Goal: Transaction & Acquisition: Purchase product/service

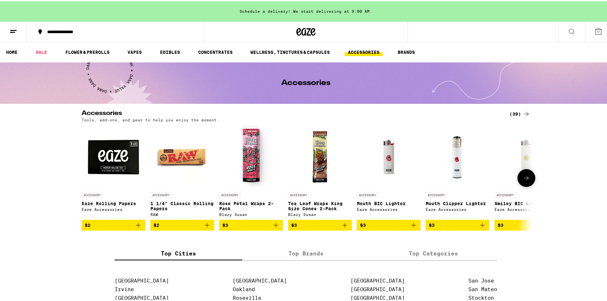
click at [523, 178] on icon at bounding box center [527, 177] width 8 height 8
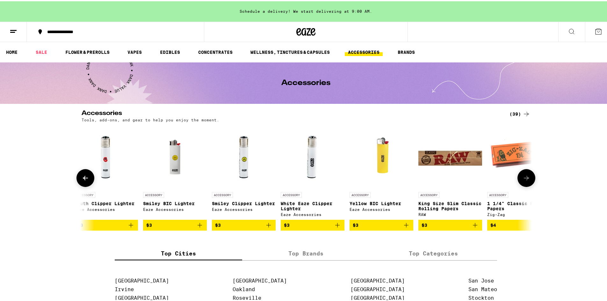
scroll to position [0, 379]
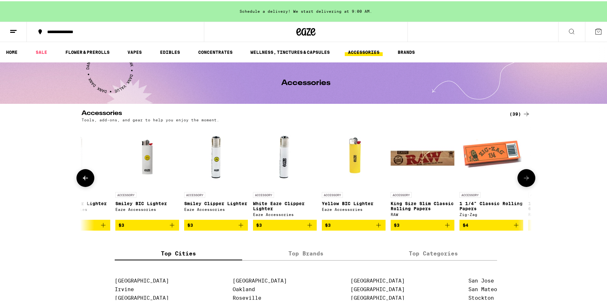
click at [523, 180] on icon at bounding box center [527, 177] width 8 height 8
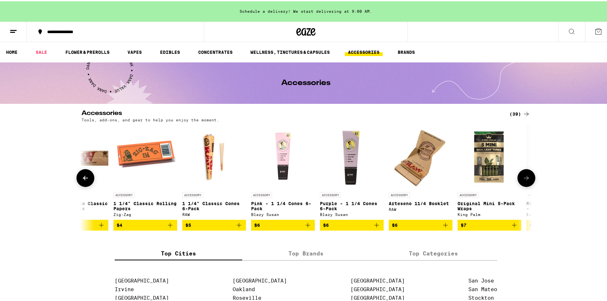
scroll to position [0, 758]
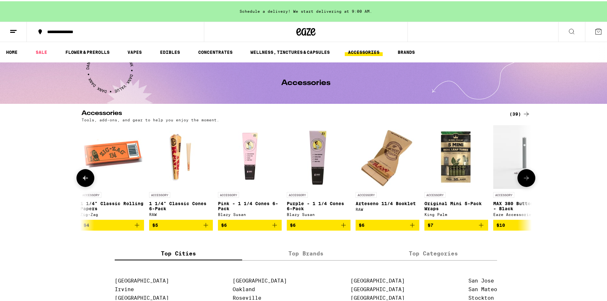
click at [527, 175] on icon at bounding box center [527, 177] width 8 height 8
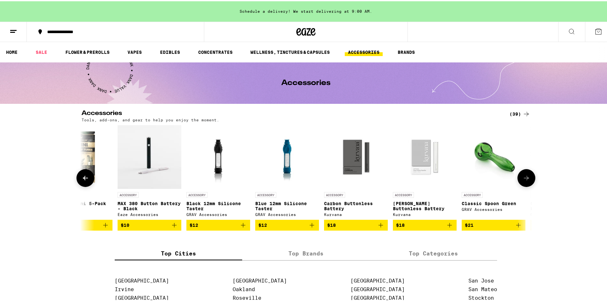
scroll to position [0, 1137]
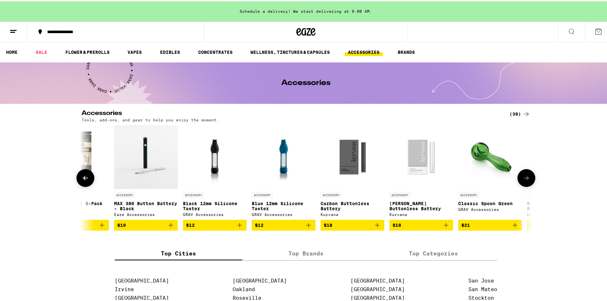
click at [527, 175] on icon at bounding box center [527, 177] width 8 height 8
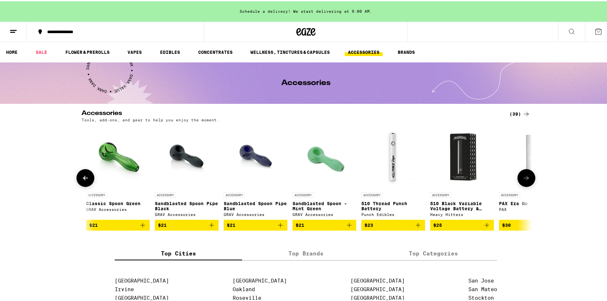
scroll to position [0, 1517]
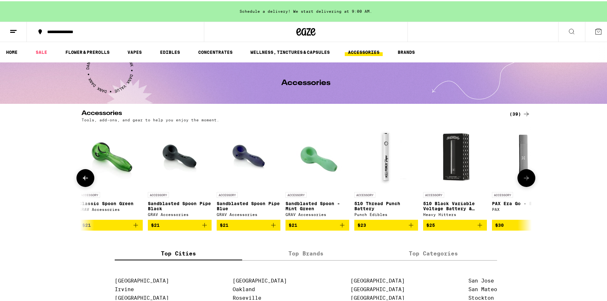
click at [527, 174] on button at bounding box center [526, 177] width 18 height 18
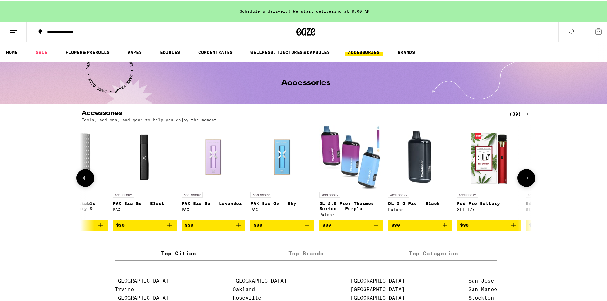
click at [527, 174] on button at bounding box center [526, 177] width 18 height 18
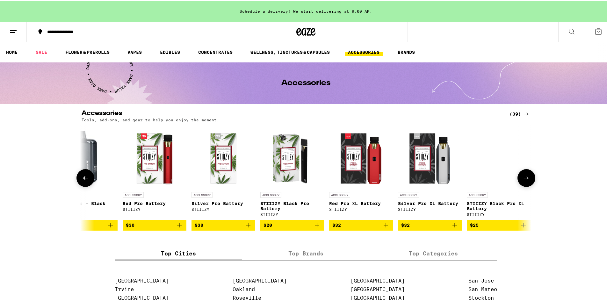
scroll to position [0, 2235]
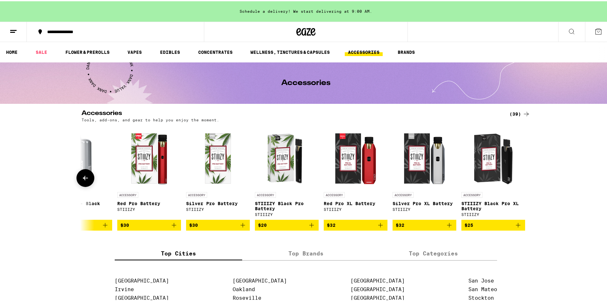
click at [526, 174] on div at bounding box center [526, 177] width 18 height 18
click at [11, 50] on link "HOME" at bounding box center [12, 51] width 18 height 8
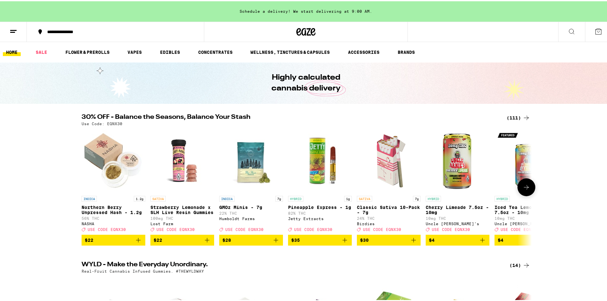
click at [523, 187] on icon at bounding box center [527, 186] width 8 height 8
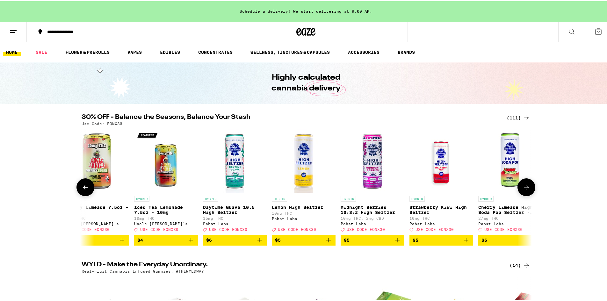
scroll to position [0, 379]
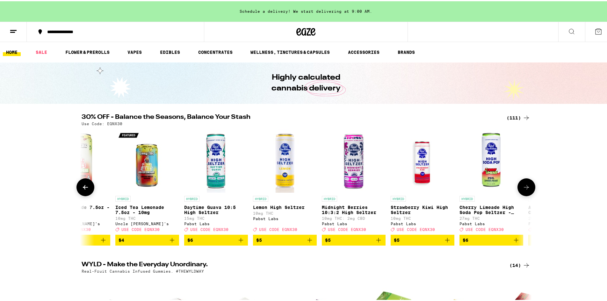
click at [523, 187] on icon at bounding box center [527, 186] width 8 height 8
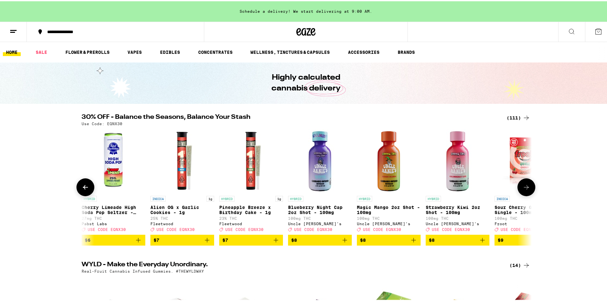
scroll to position [0, 758]
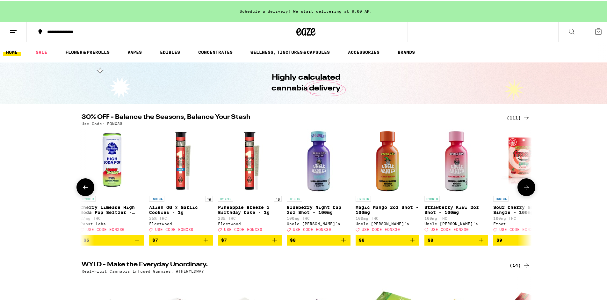
click at [523, 187] on icon at bounding box center [527, 186] width 8 height 8
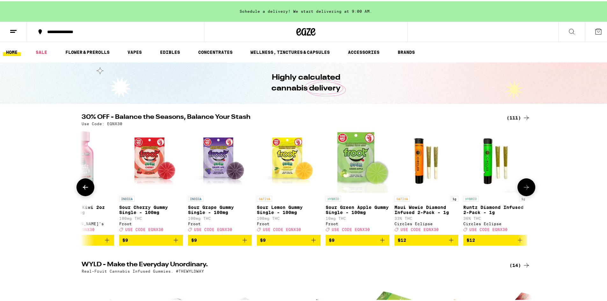
scroll to position [0, 1137]
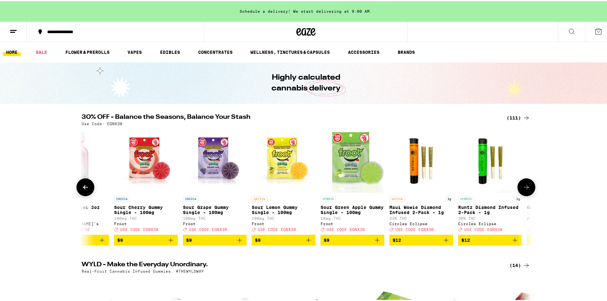
click at [523, 187] on icon at bounding box center [527, 186] width 8 height 8
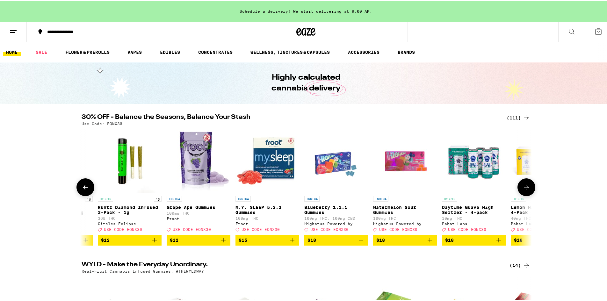
scroll to position [0, 1517]
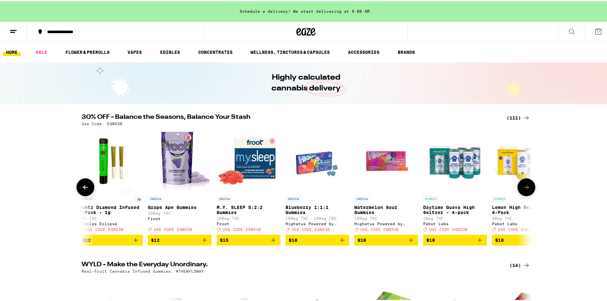
click at [523, 187] on icon at bounding box center [527, 186] width 8 height 8
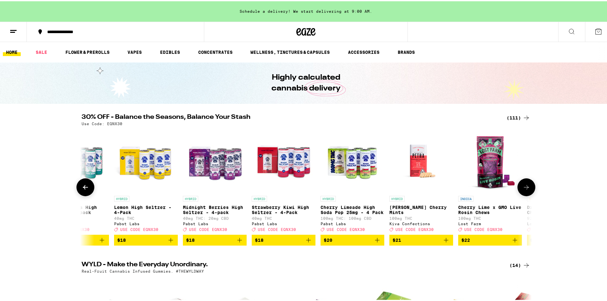
scroll to position [0, 1896]
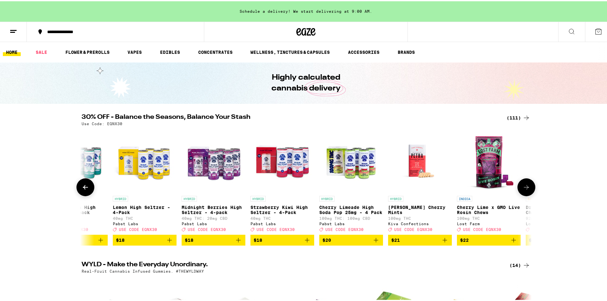
click at [523, 187] on icon at bounding box center [527, 186] width 8 height 8
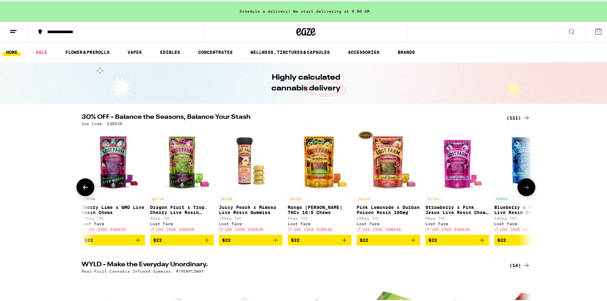
scroll to position [0, 2275]
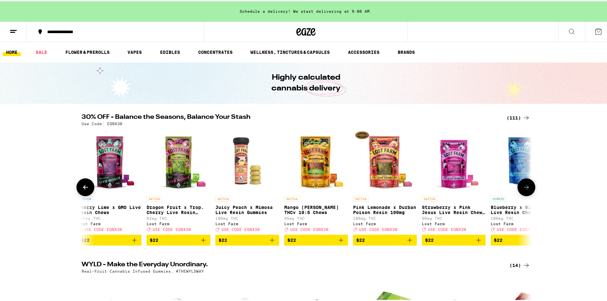
click at [527, 190] on icon at bounding box center [527, 186] width 8 height 8
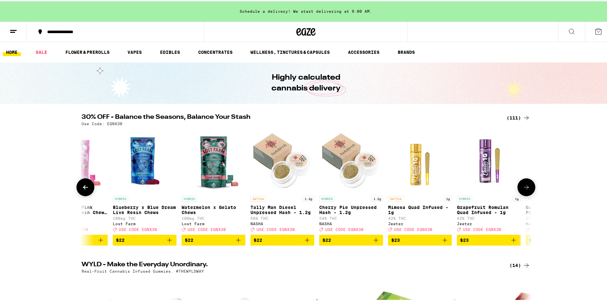
scroll to position [0, 2654]
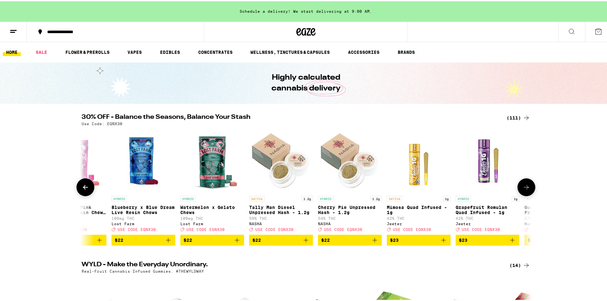
click at [527, 190] on icon at bounding box center [527, 186] width 8 height 8
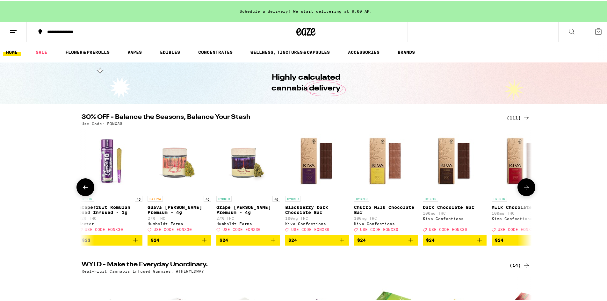
scroll to position [0, 3033]
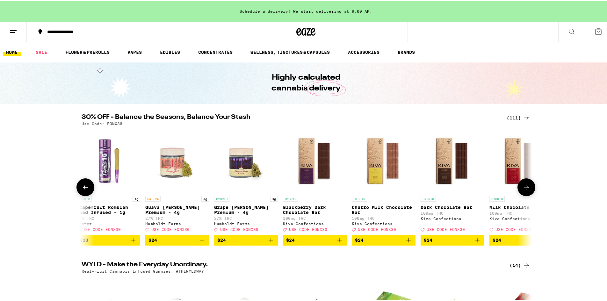
click at [527, 190] on icon at bounding box center [527, 186] width 8 height 8
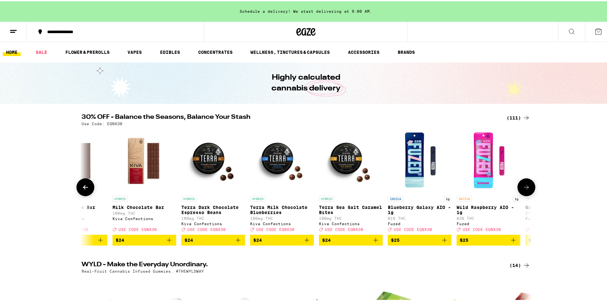
scroll to position [0, 3412]
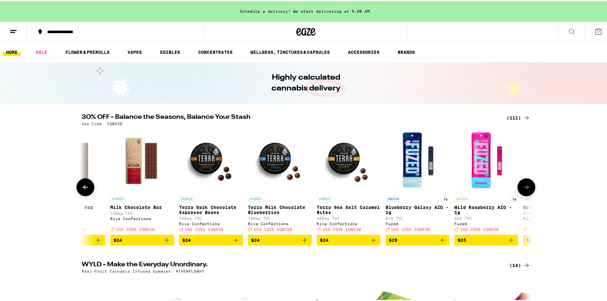
click at [527, 190] on icon at bounding box center [527, 186] width 8 height 8
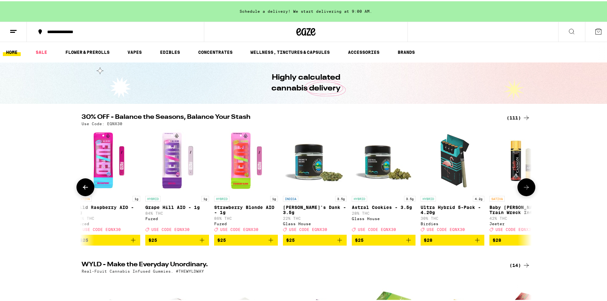
scroll to position [0, 3791]
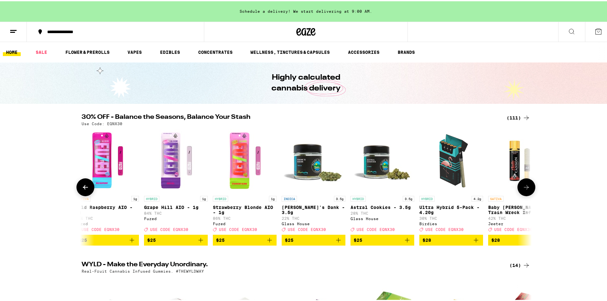
click at [527, 190] on icon at bounding box center [527, 186] width 8 height 8
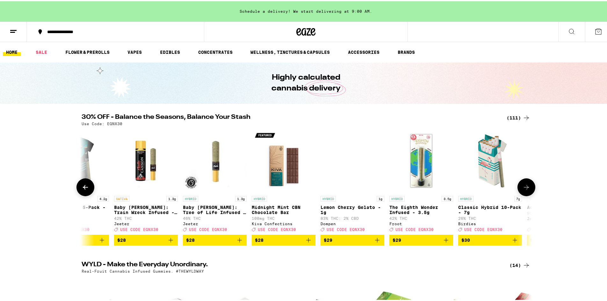
scroll to position [0, 4171]
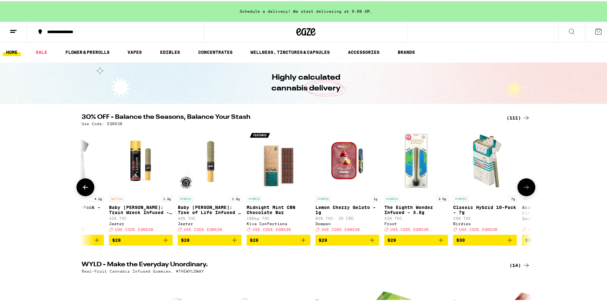
click at [527, 190] on icon at bounding box center [527, 186] width 8 height 8
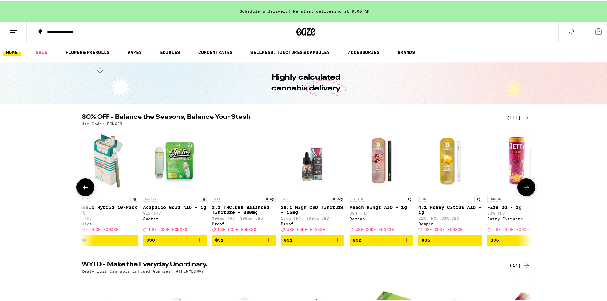
scroll to position [0, 4550]
click at [525, 190] on icon at bounding box center [527, 186] width 8 height 8
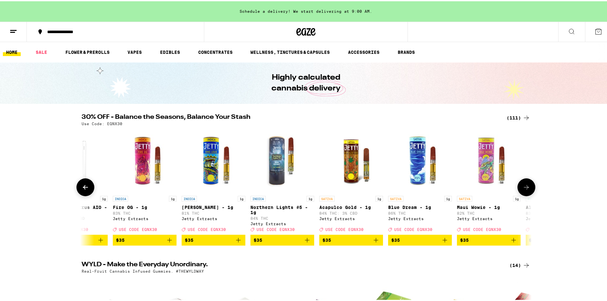
scroll to position [0, 4929]
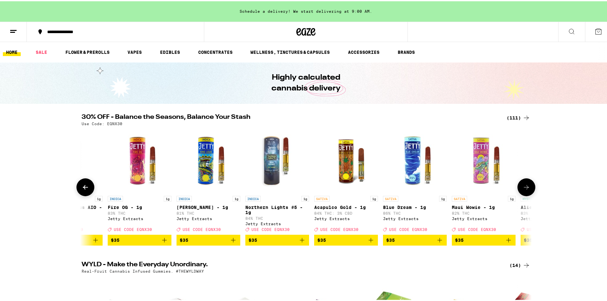
click at [525, 190] on icon at bounding box center [527, 186] width 8 height 8
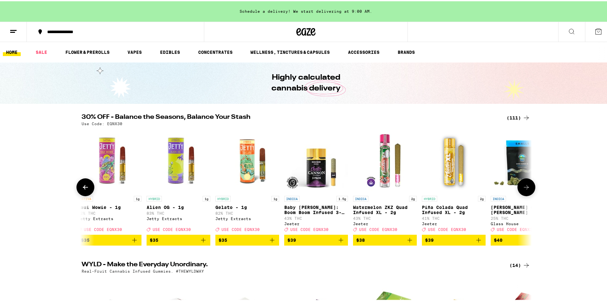
scroll to position [0, 5308]
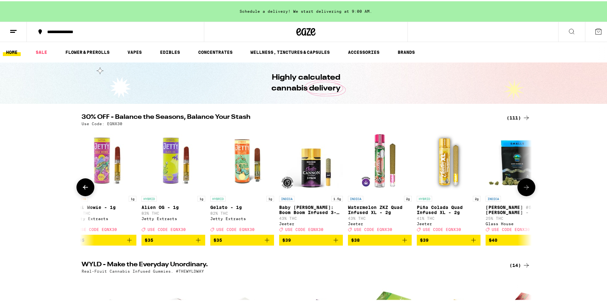
click at [525, 190] on icon at bounding box center [527, 186] width 8 height 8
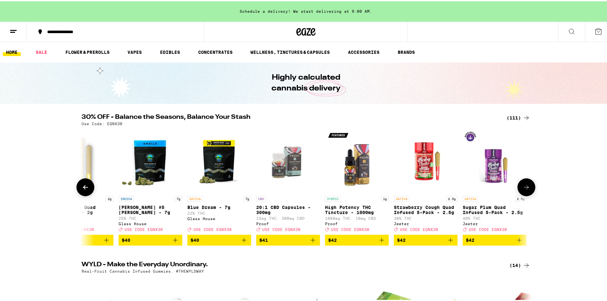
scroll to position [0, 5687]
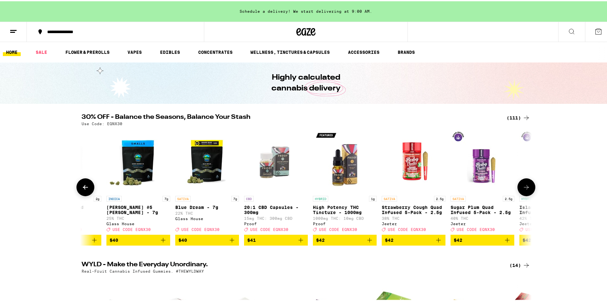
click at [525, 190] on icon at bounding box center [527, 186] width 8 height 8
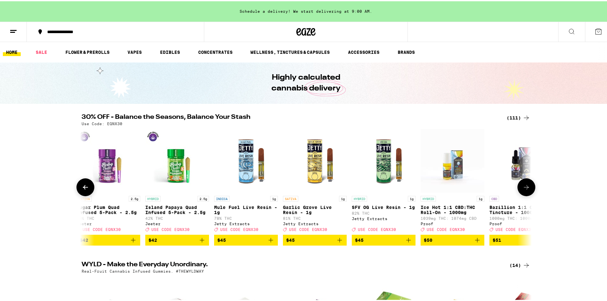
scroll to position [0, 6066]
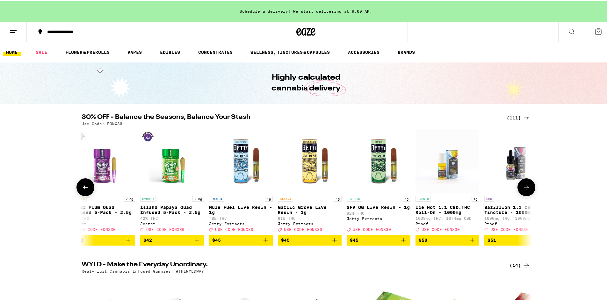
click at [525, 190] on icon at bounding box center [527, 186] width 8 height 8
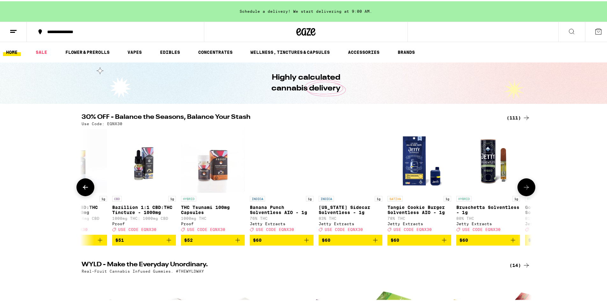
scroll to position [0, 6446]
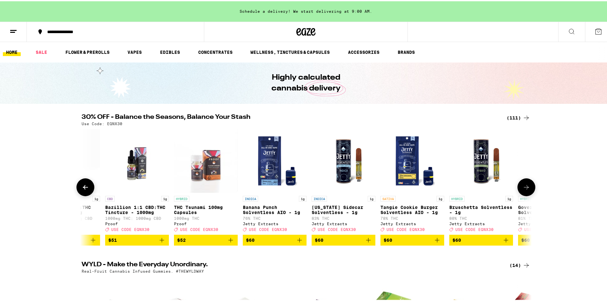
click at [525, 190] on icon at bounding box center [527, 186] width 8 height 8
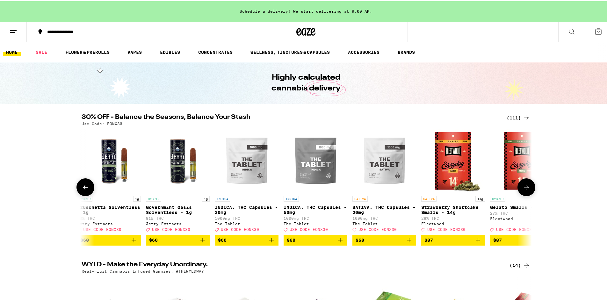
scroll to position [0, 6825]
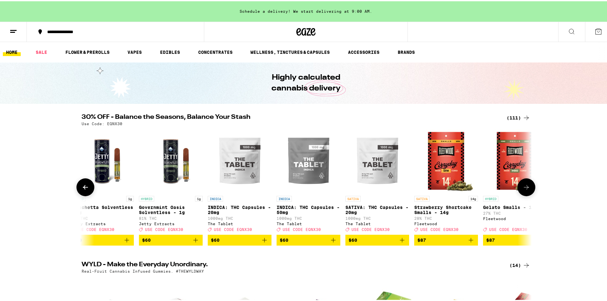
click at [525, 190] on icon at bounding box center [527, 186] width 8 height 8
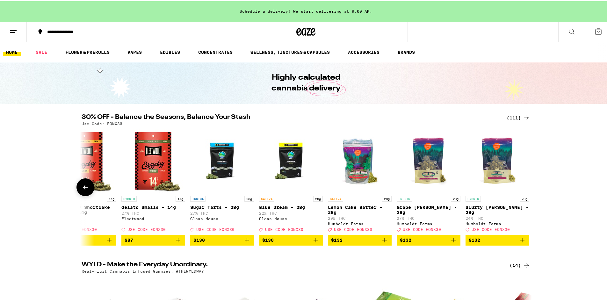
scroll to position [0, 7190]
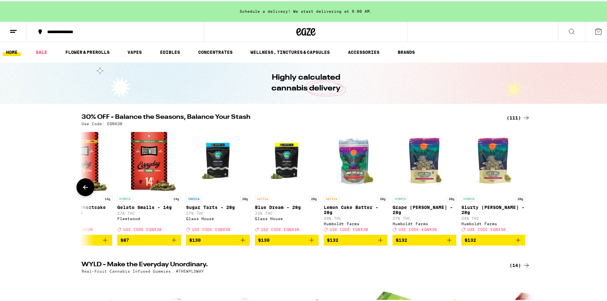
click at [362, 164] on img "Open page for Lemon Cake Batter - 28g from Humboldt Farms" at bounding box center [356, 160] width 64 height 64
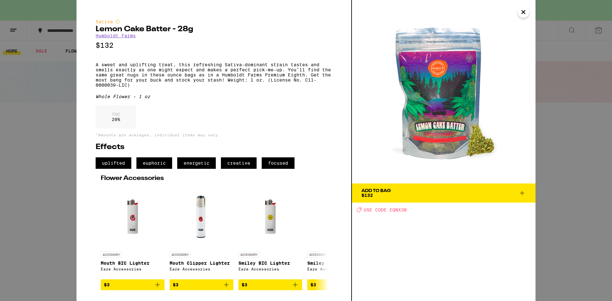
click at [524, 12] on icon "Close" at bounding box center [523, 12] width 8 height 10
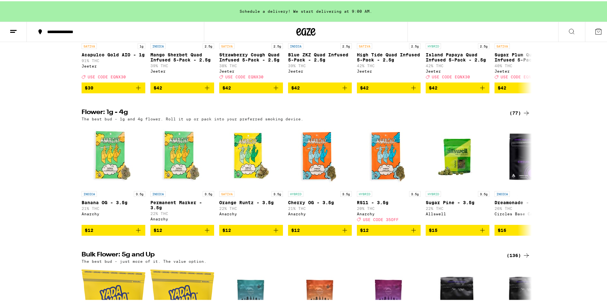
scroll to position [446, 0]
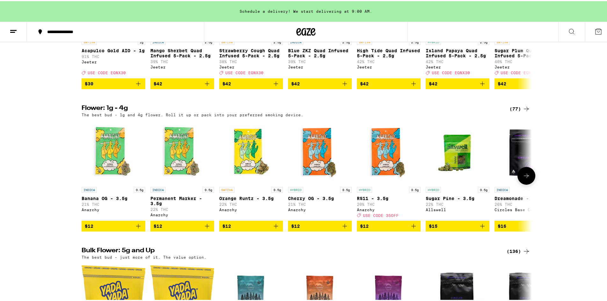
click at [527, 178] on icon at bounding box center [527, 175] width 8 height 8
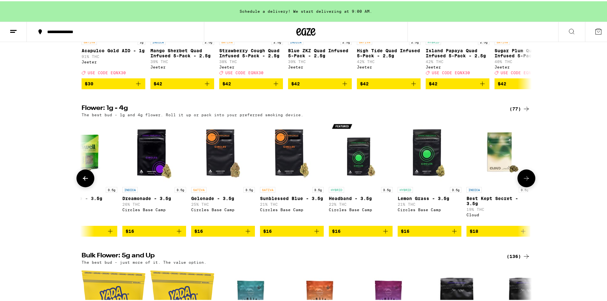
scroll to position [0, 379]
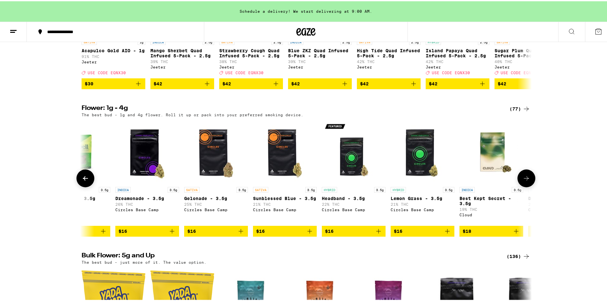
click at [523, 181] on icon at bounding box center [527, 177] width 8 height 8
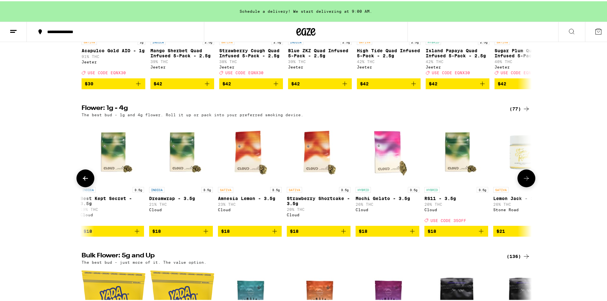
click at [520, 186] on button at bounding box center [526, 177] width 18 height 18
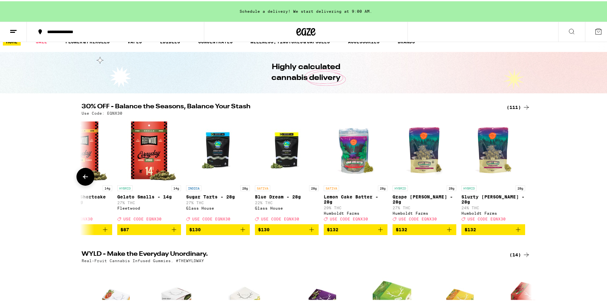
scroll to position [0, 0]
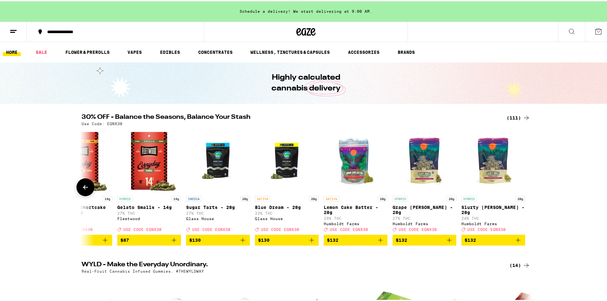
click at [83, 190] on icon at bounding box center [86, 186] width 8 height 8
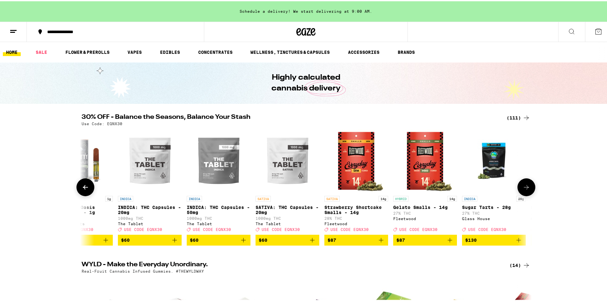
click at [83, 190] on icon at bounding box center [86, 186] width 8 height 8
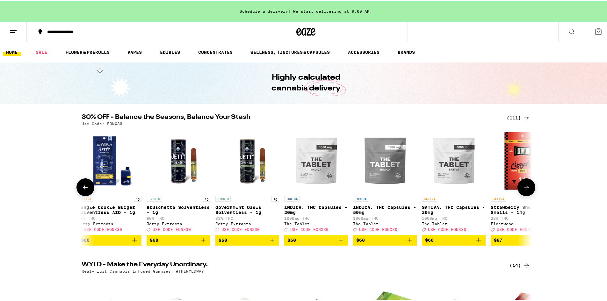
click at [83, 190] on icon at bounding box center [86, 186] width 8 height 8
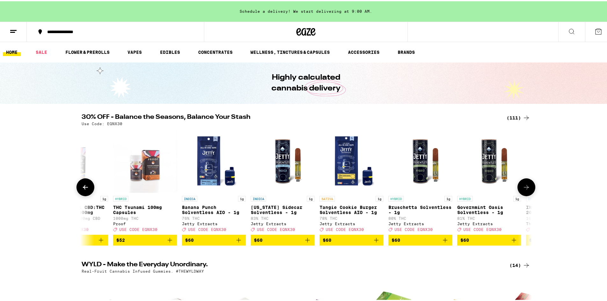
click at [83, 190] on icon at bounding box center [86, 186] width 8 height 8
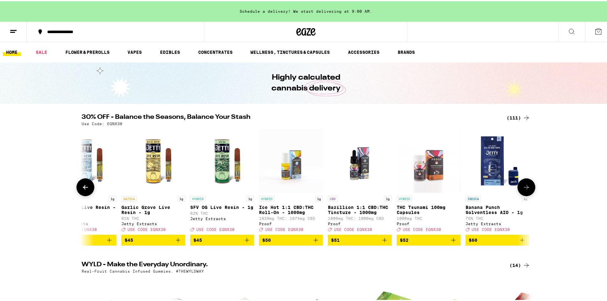
click at [83, 190] on icon at bounding box center [86, 186] width 8 height 8
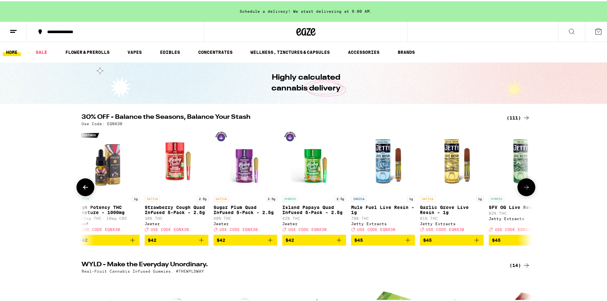
click at [83, 190] on icon at bounding box center [86, 186] width 8 height 8
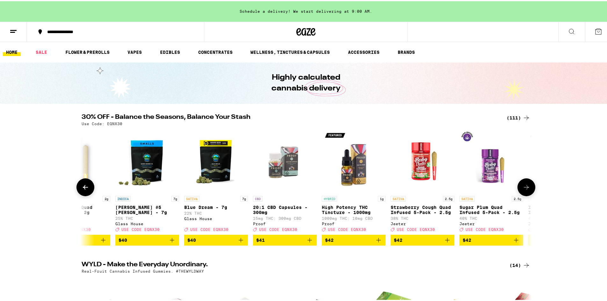
click at [83, 190] on icon at bounding box center [86, 186] width 8 height 8
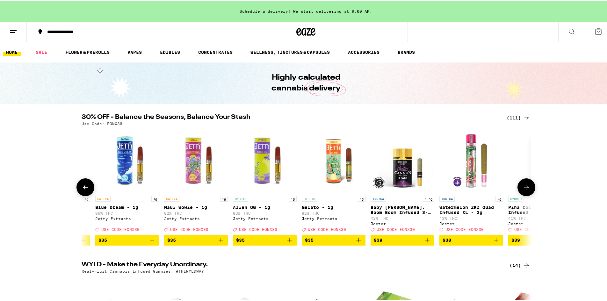
click at [83, 190] on icon at bounding box center [86, 186] width 8 height 8
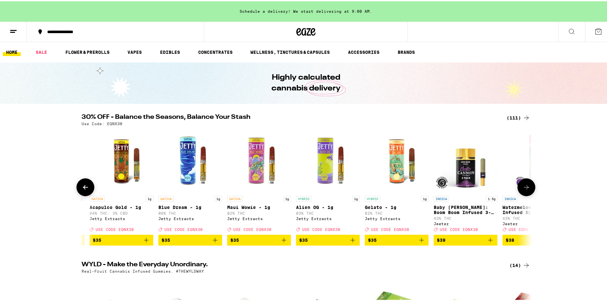
click at [85, 190] on icon at bounding box center [86, 186] width 8 height 8
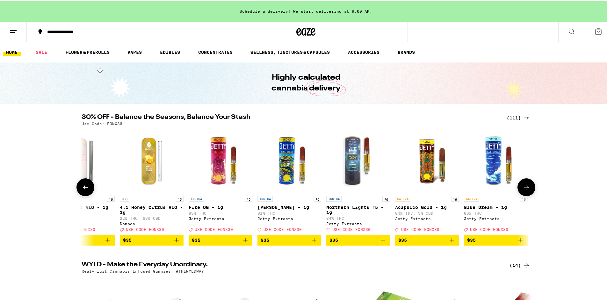
click at [85, 190] on icon at bounding box center [86, 186] width 8 height 8
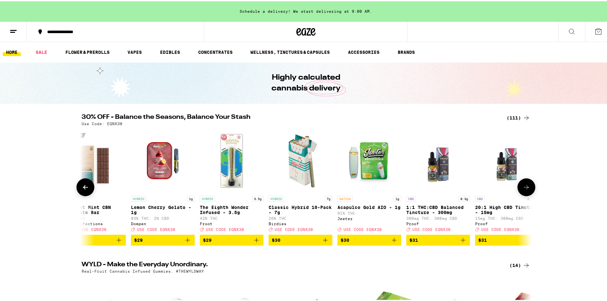
click at [85, 190] on icon at bounding box center [86, 186] width 8 height 8
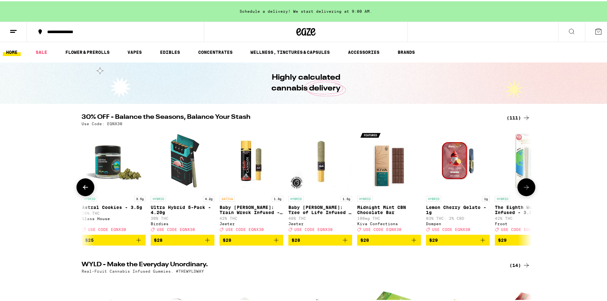
click at [85, 190] on icon at bounding box center [86, 186] width 8 height 8
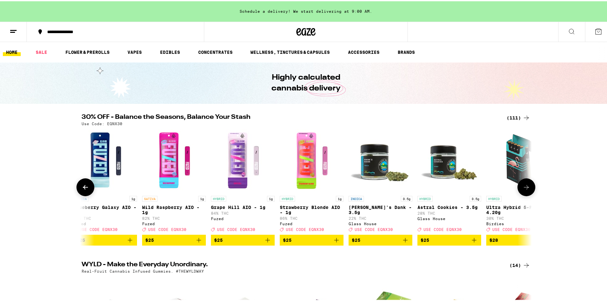
click at [85, 190] on icon at bounding box center [86, 186] width 8 height 8
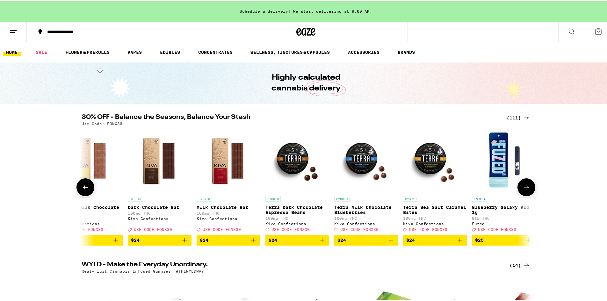
click at [85, 187] on icon at bounding box center [86, 186] width 8 height 8
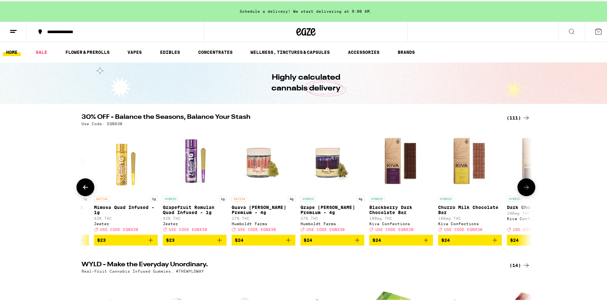
click at [85, 187] on icon at bounding box center [86, 186] width 8 height 8
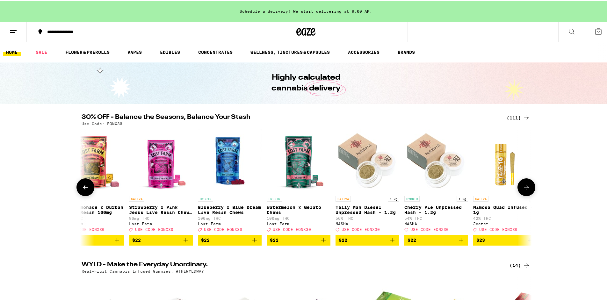
click at [85, 187] on icon at bounding box center [86, 186] width 8 height 8
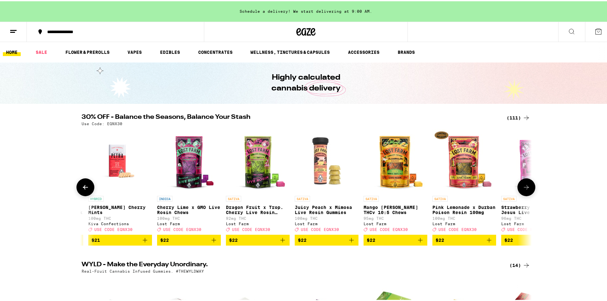
scroll to position [0, 2189]
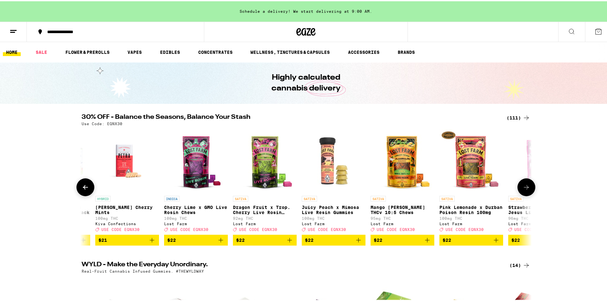
click at [526, 188] on icon at bounding box center [527, 186] width 8 height 8
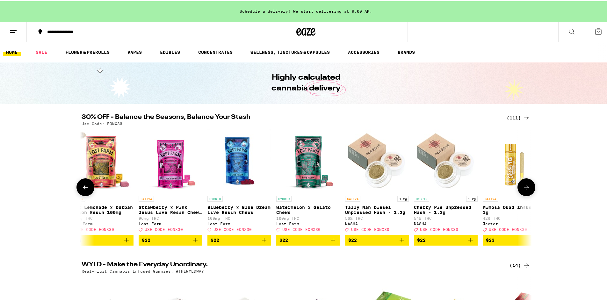
scroll to position [0, 2568]
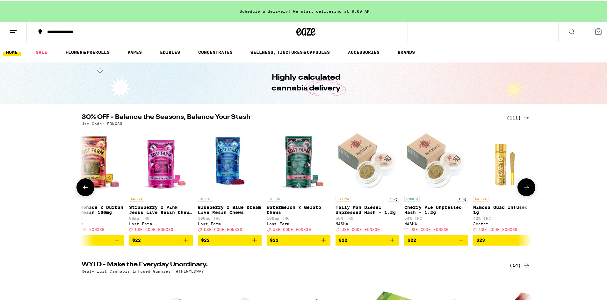
click at [530, 190] on button at bounding box center [526, 186] width 18 height 18
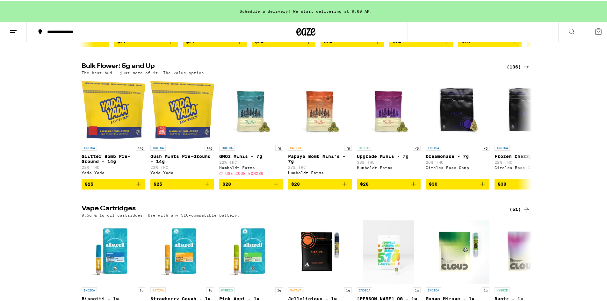
scroll to position [637, 0]
